Goal: Information Seeking & Learning: Check status

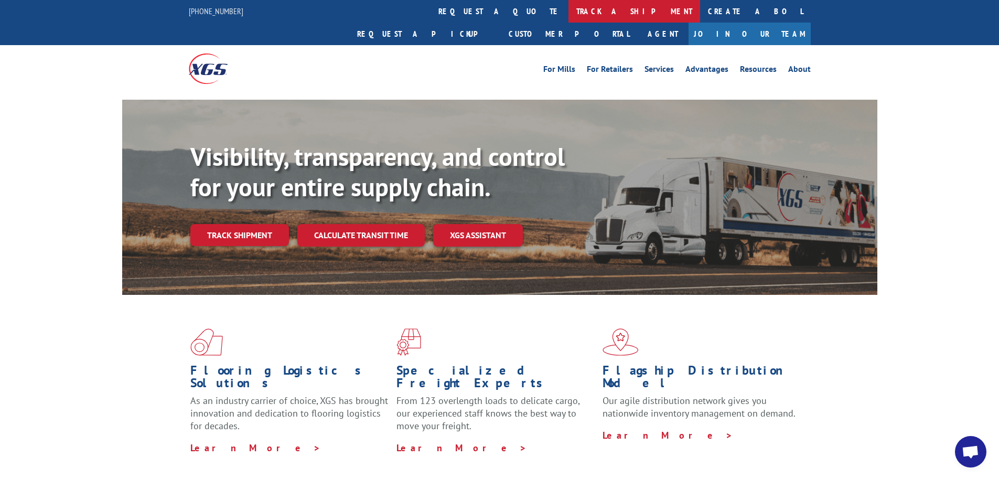
click at [569, 13] on link "track a shipment" at bounding box center [635, 11] width 132 height 23
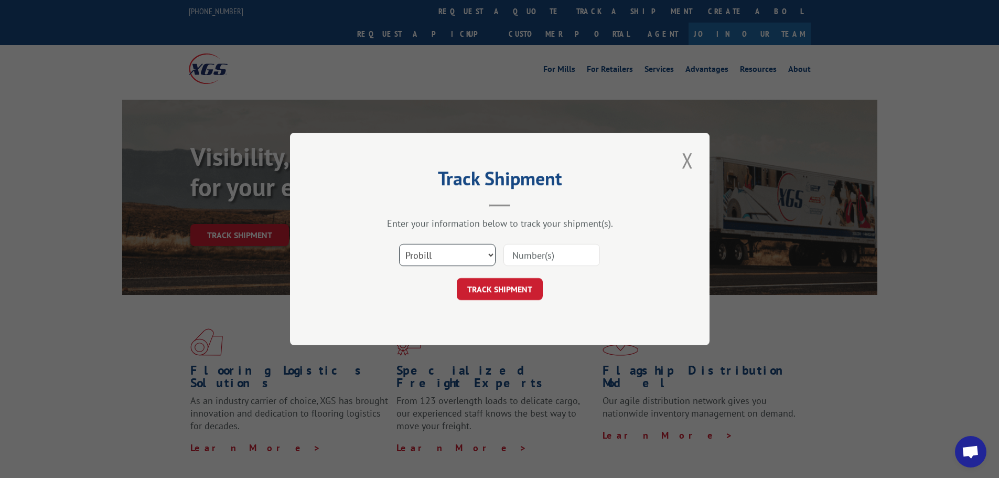
click at [489, 254] on select "Select category... Probill BOL PO" at bounding box center [447, 255] width 97 height 22
select select "bol"
click at [399, 244] on select "Select category... Probill BOL PO" at bounding box center [447, 255] width 97 height 22
click at [527, 247] on input at bounding box center [552, 255] width 97 height 22
type input "8200576"
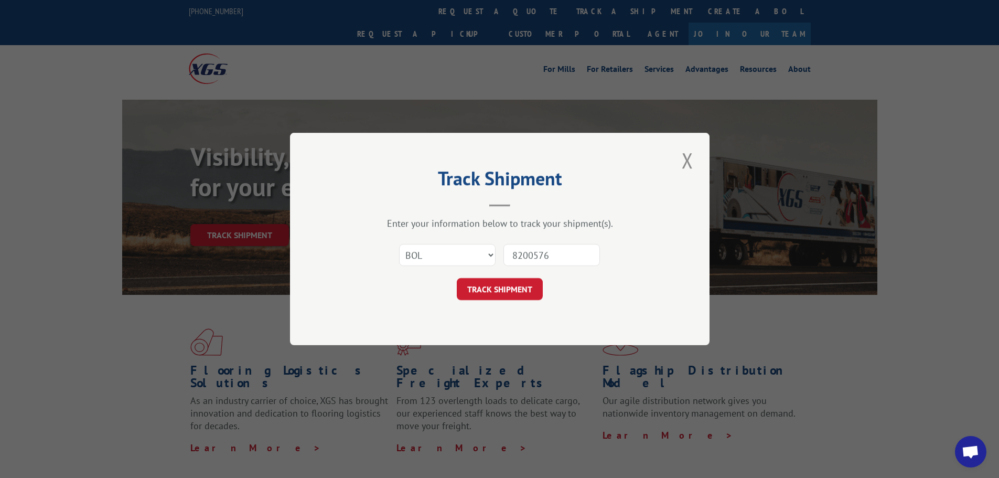
click button "TRACK SHIPMENT" at bounding box center [500, 289] width 86 height 22
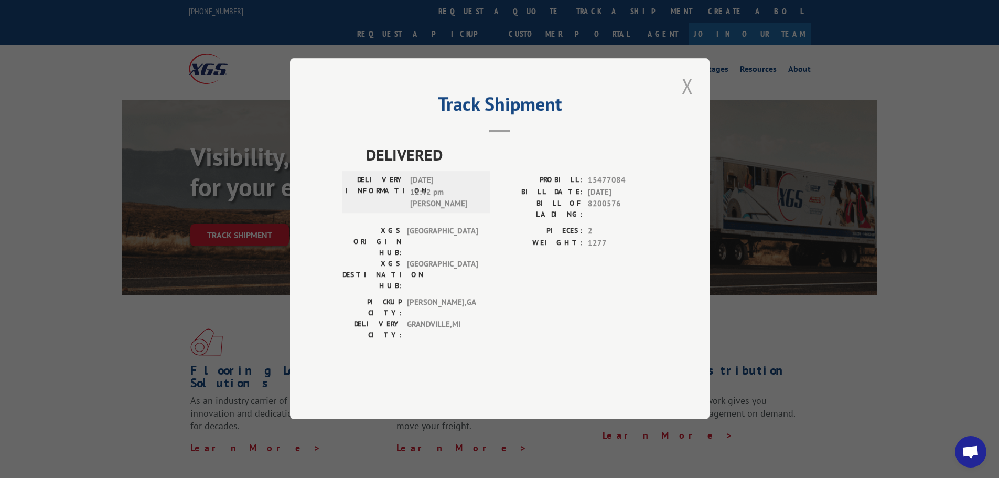
click at [687, 100] on button "Close modal" at bounding box center [688, 85] width 18 height 29
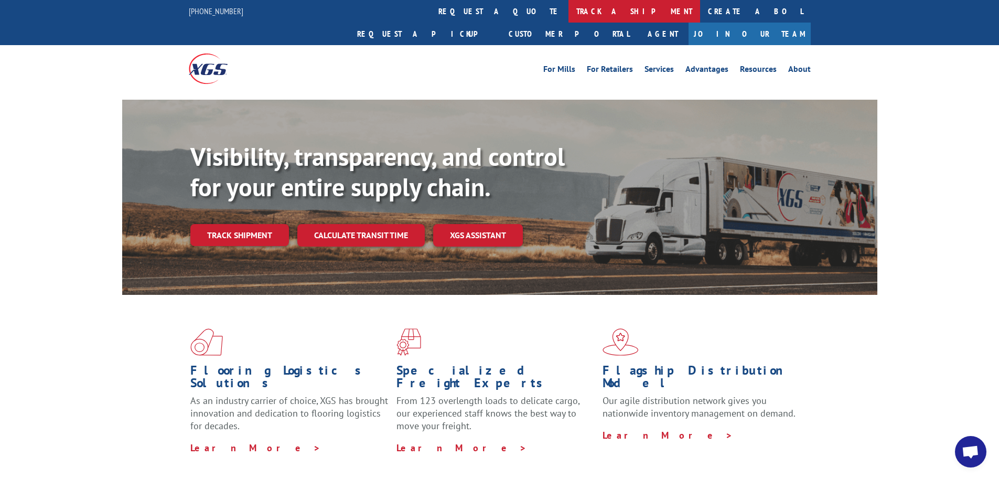
click at [569, 12] on link "track a shipment" at bounding box center [635, 11] width 132 height 23
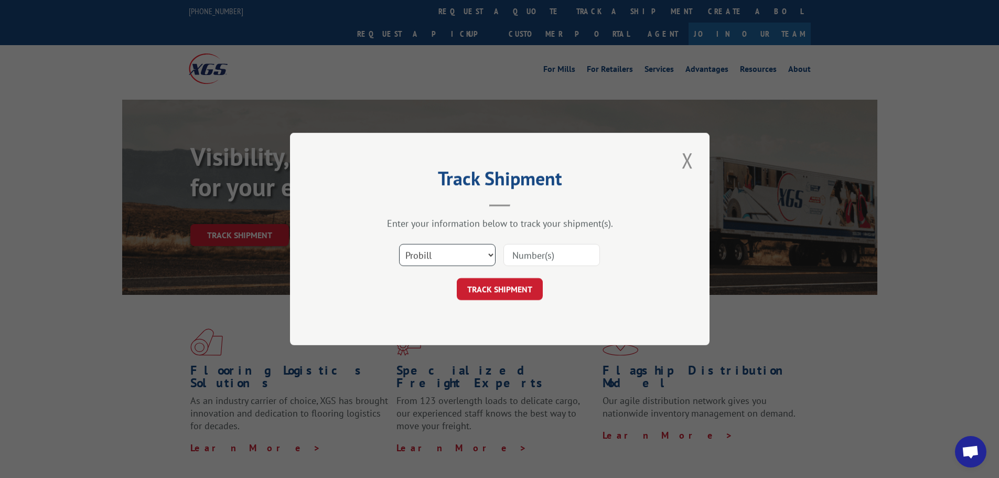
click at [492, 257] on select "Select category... Probill BOL PO" at bounding box center [447, 255] width 97 height 22
select select "bol"
click at [399, 244] on select "Select category... Probill BOL PO" at bounding box center [447, 255] width 97 height 22
